Goal: Obtain resource: Obtain resource

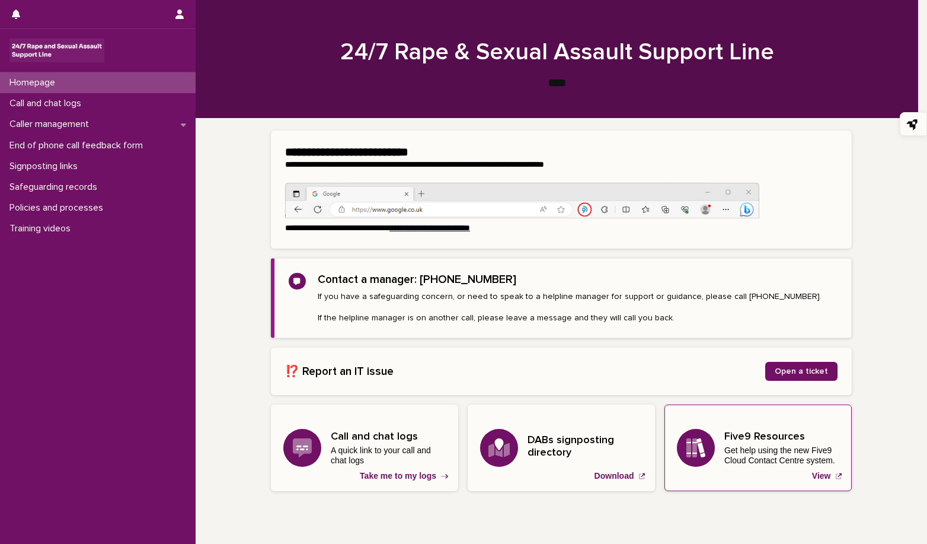
click at [790, 439] on h3 "Five9 Resources" at bounding box center [781, 436] width 115 height 13
click at [817, 475] on p "View" at bounding box center [821, 476] width 19 height 10
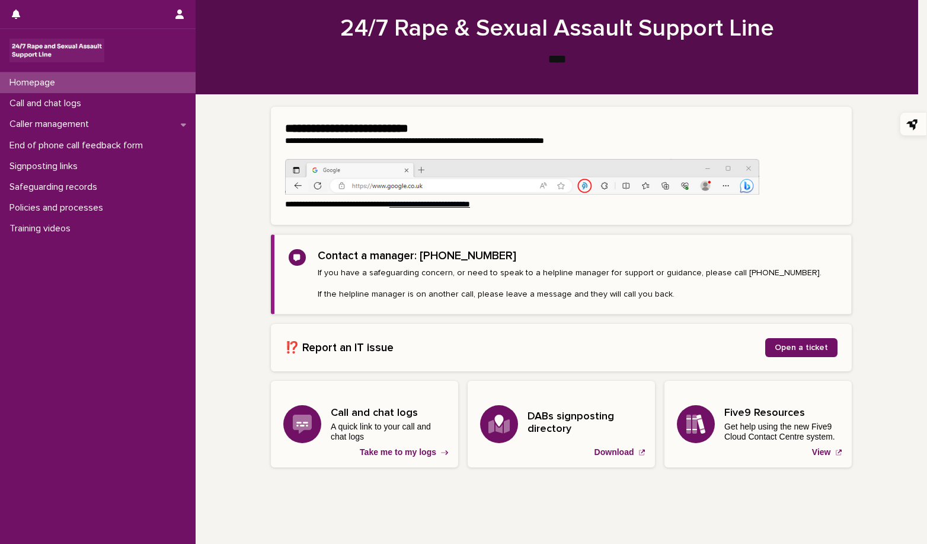
scroll to position [50, 0]
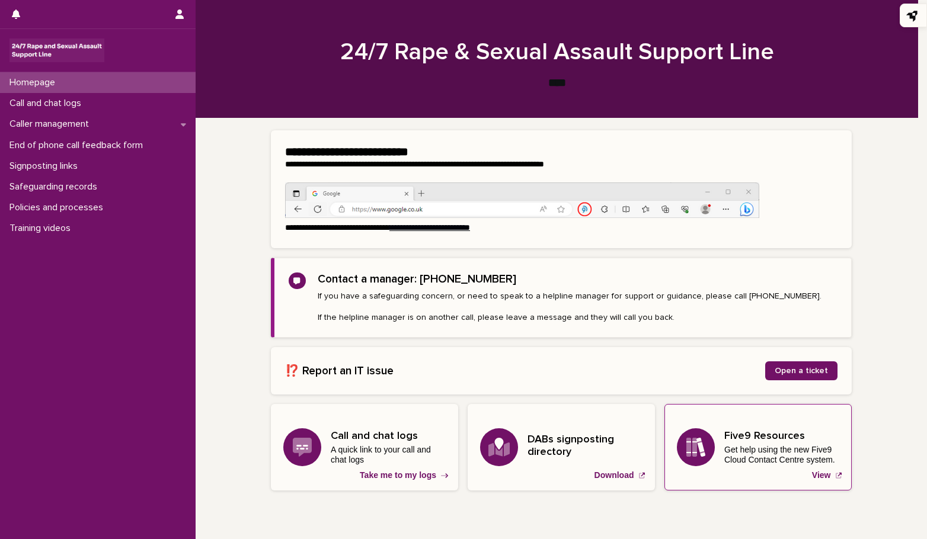
click at [735, 438] on h3 "Five9 Resources" at bounding box center [781, 436] width 115 height 13
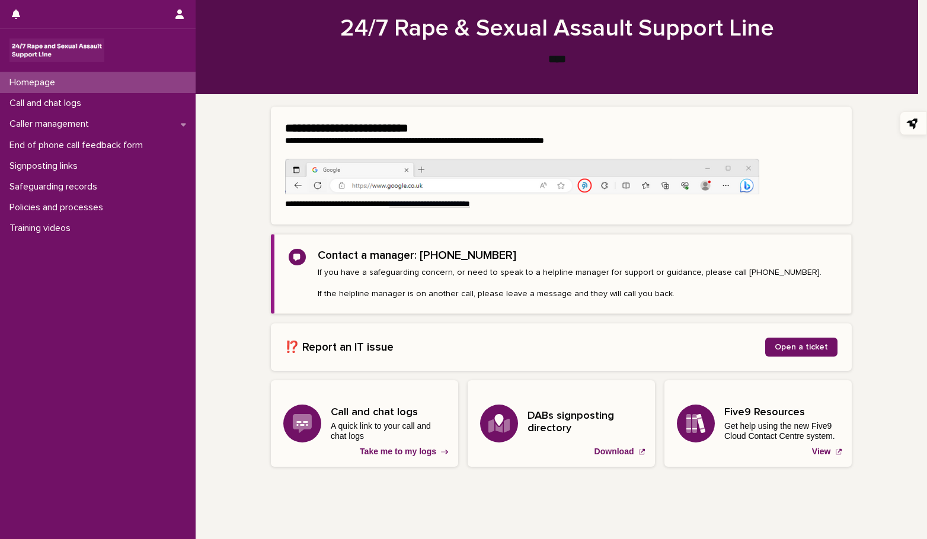
scroll to position [54, 0]
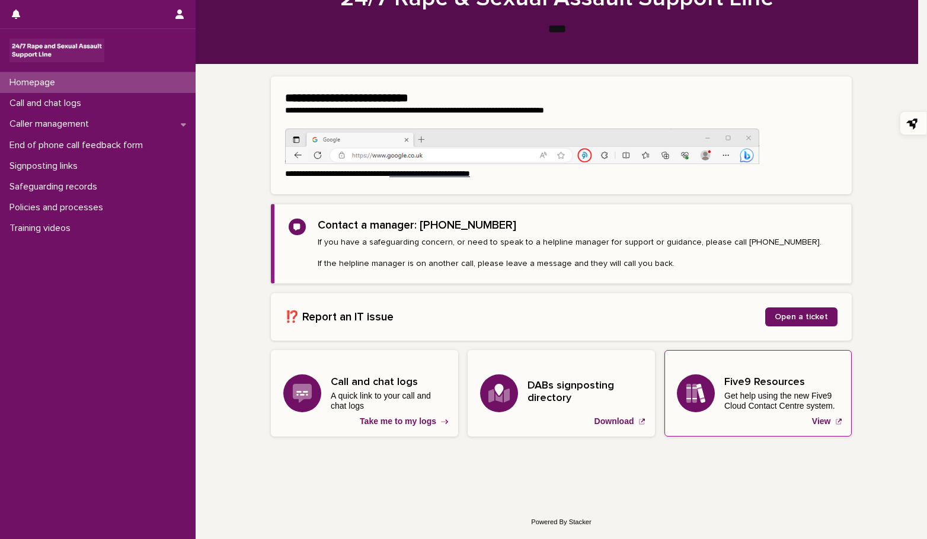
click at [765, 383] on h3 "Five9 Resources" at bounding box center [781, 382] width 115 height 13
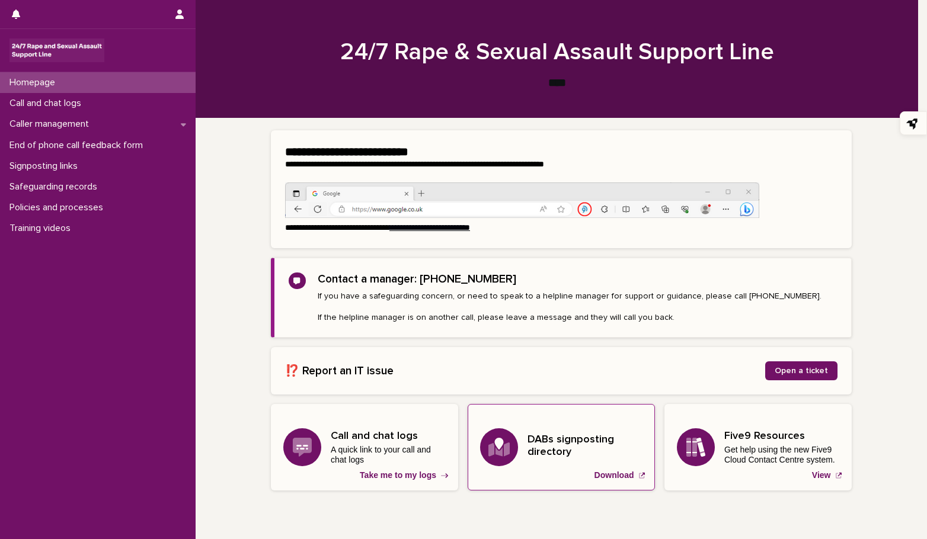
click at [552, 440] on h3 "DABs signposting directory" at bounding box center [585, 446] width 115 height 25
click at [819, 474] on p "View" at bounding box center [821, 476] width 19 height 10
click at [816, 474] on p "View" at bounding box center [821, 476] width 19 height 10
